Goal: Navigation & Orientation: Find specific page/section

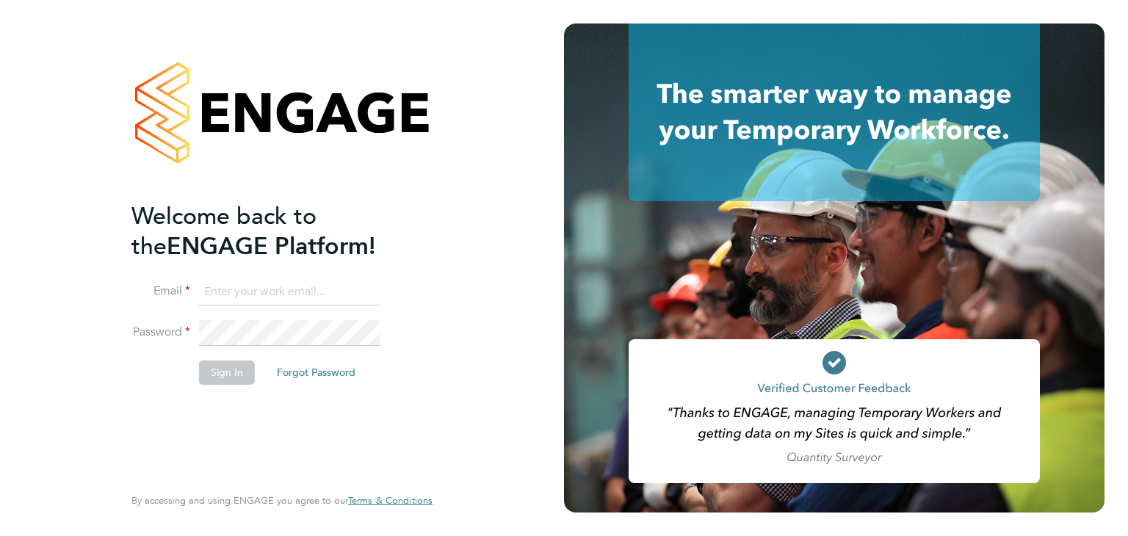
type input "[DOMAIN_NAME][EMAIL_ADDRESS][DOMAIN_NAME]"
click at [209, 372] on button "Sign In" at bounding box center [227, 372] width 56 height 23
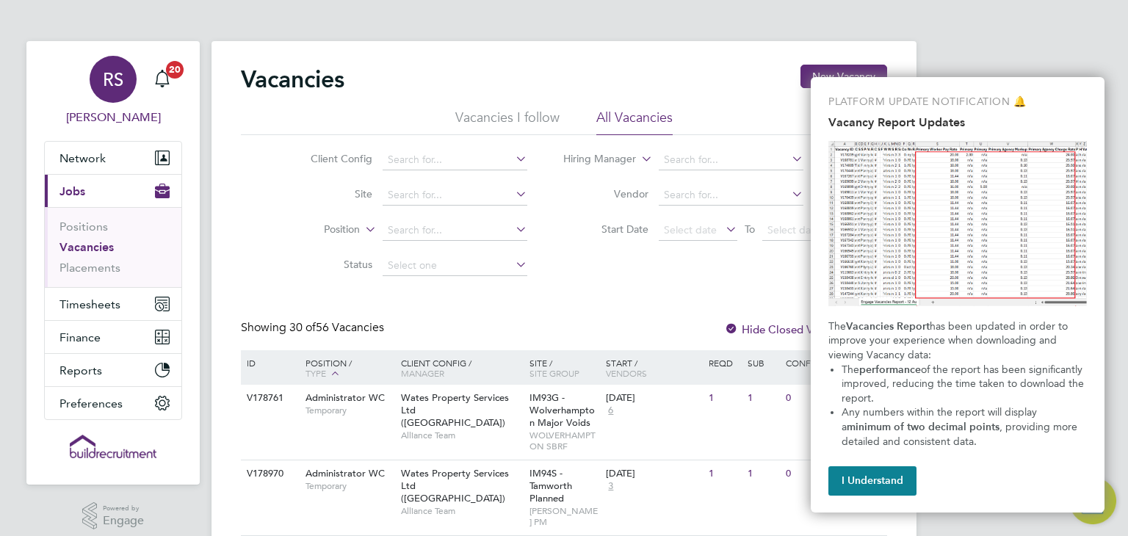
click at [117, 73] on span "RS" at bounding box center [113, 79] width 21 height 19
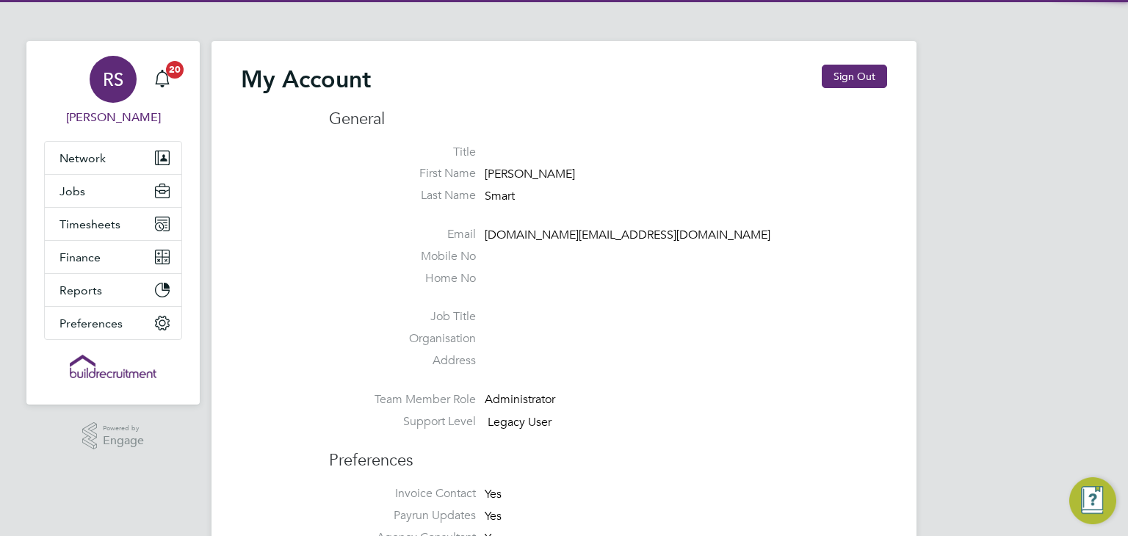
type input "ryan.smart@buildrec.com"
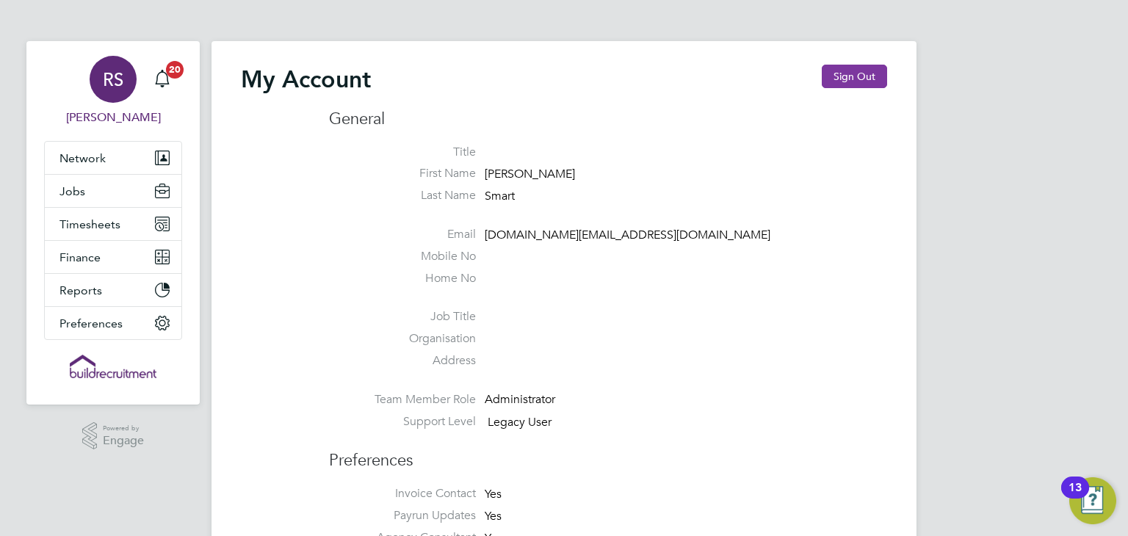
click at [849, 87] on button "Sign Out" at bounding box center [854, 76] width 65 height 23
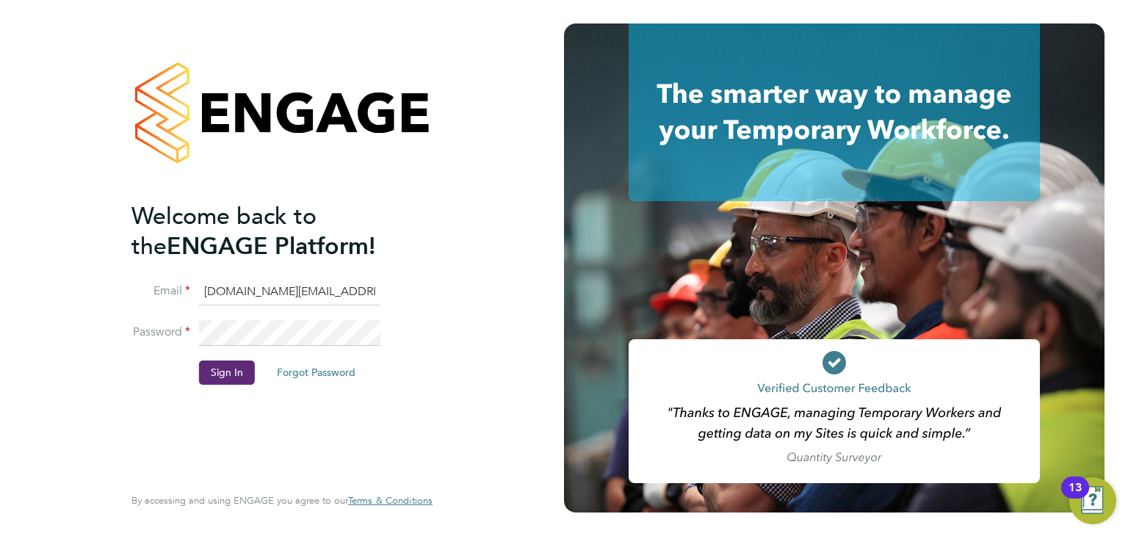
click at [270, 297] on input "ryan.smart@buildrec.com" at bounding box center [289, 292] width 181 height 26
type input "lucy.vandergucht@buildrec.com"
click at [237, 369] on button "Sign In" at bounding box center [227, 372] width 56 height 23
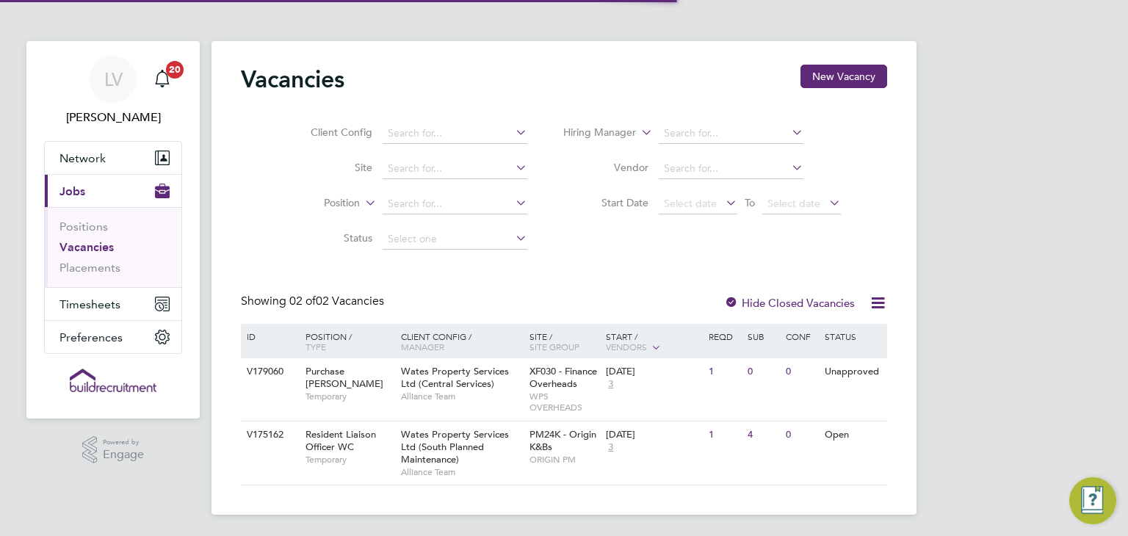
scroll to position [2, 0]
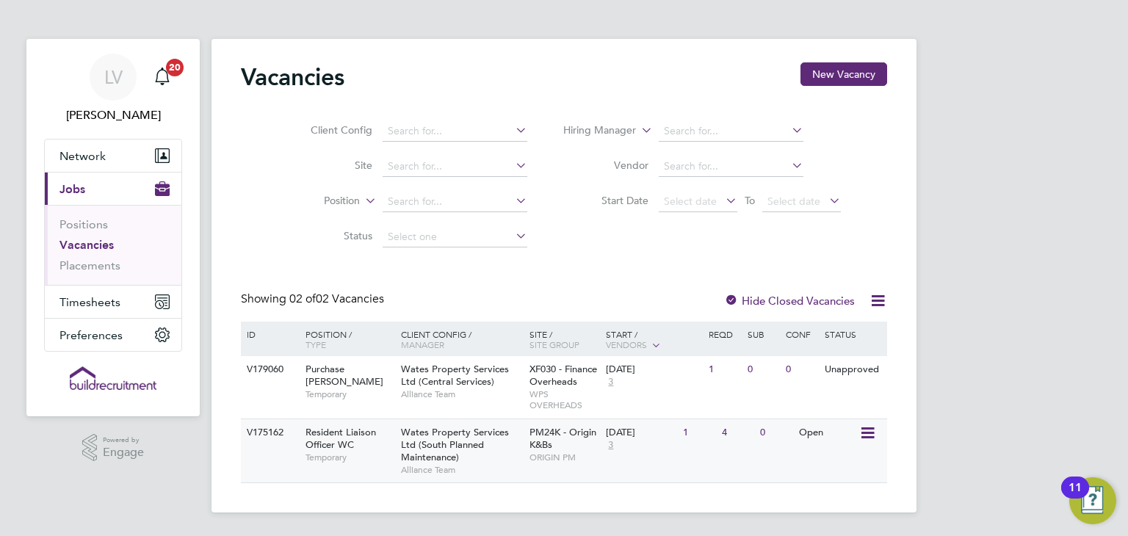
click at [590, 456] on span "ORIGIN PM" at bounding box center [564, 458] width 70 height 12
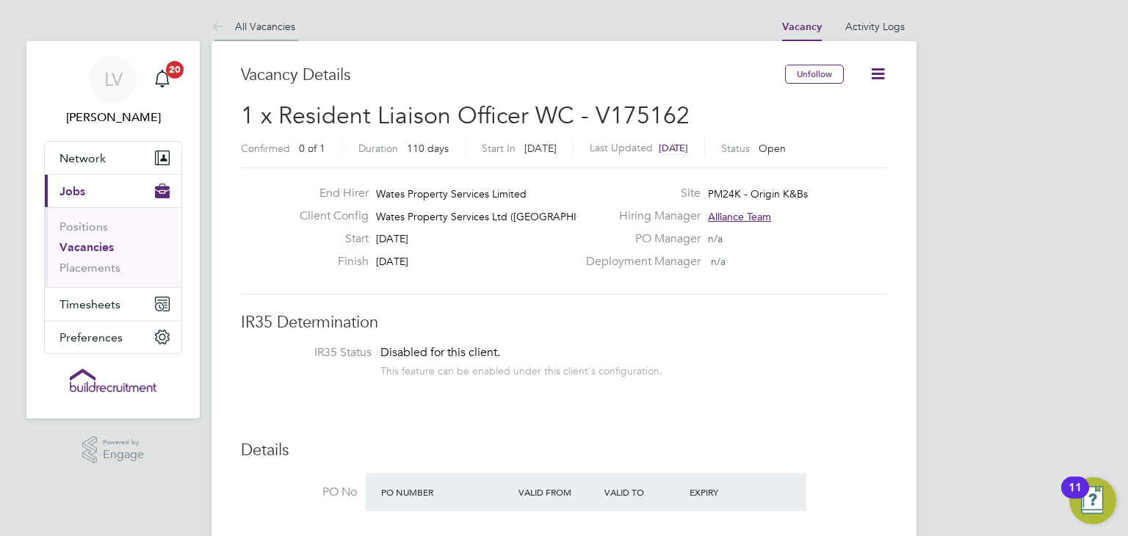
click at [226, 23] on icon at bounding box center [220, 27] width 18 height 18
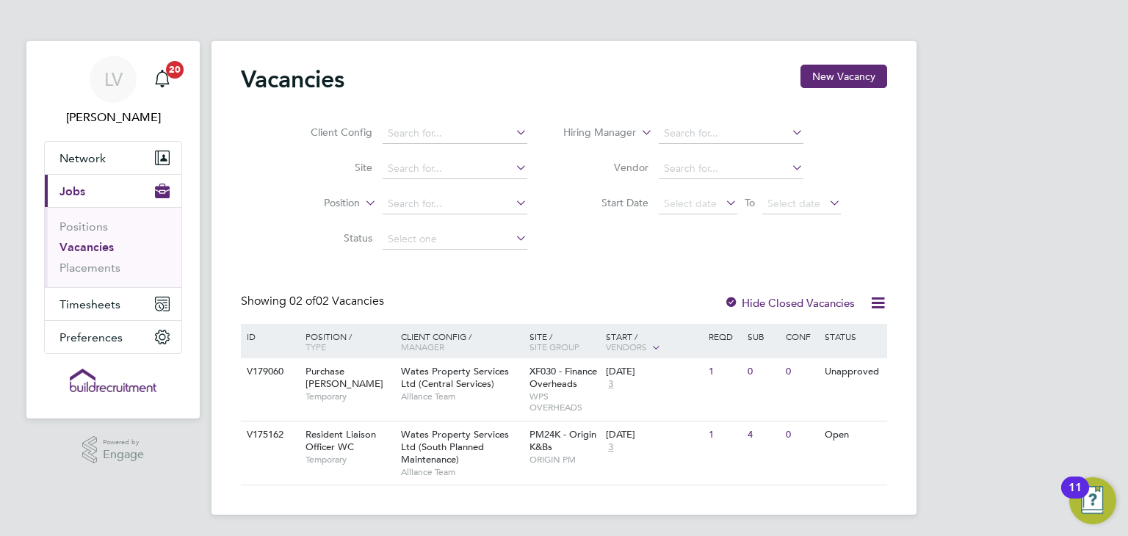
scroll to position [2, 0]
